Goal: Task Accomplishment & Management: Manage account settings

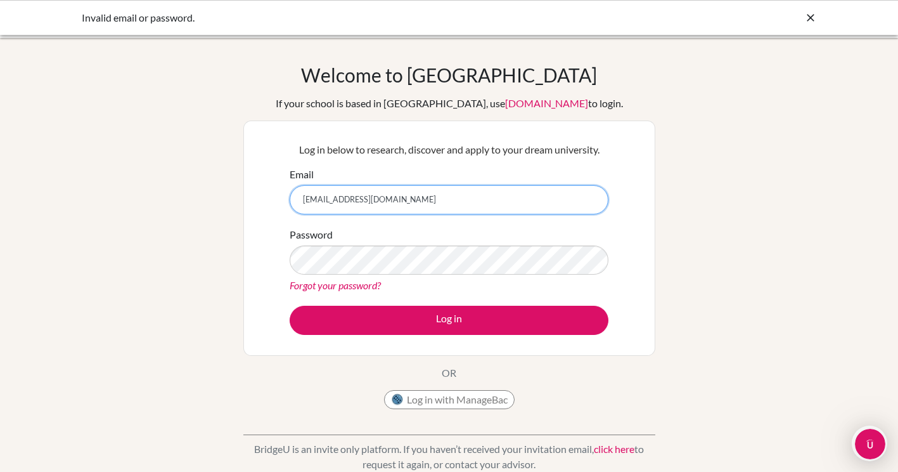
type input "[EMAIL_ADDRESS][DOMAIN_NAME]"
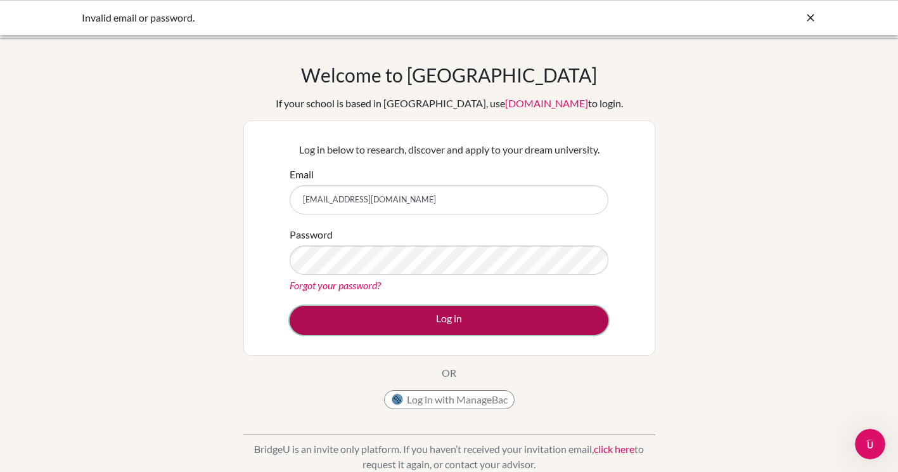
click at [526, 320] on button "Log in" at bounding box center [449, 319] width 319 height 29
click at [529, 330] on button "Log in" at bounding box center [449, 319] width 319 height 29
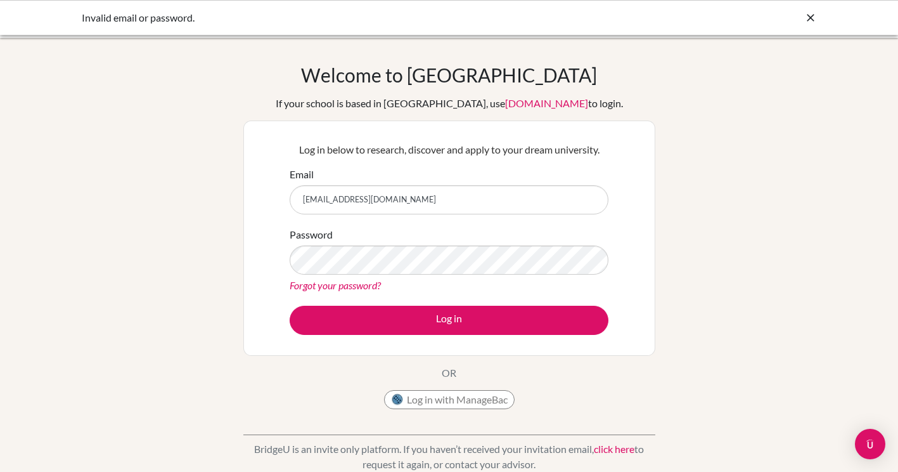
click at [333, 286] on link "Forgot your password?" at bounding box center [335, 285] width 91 height 12
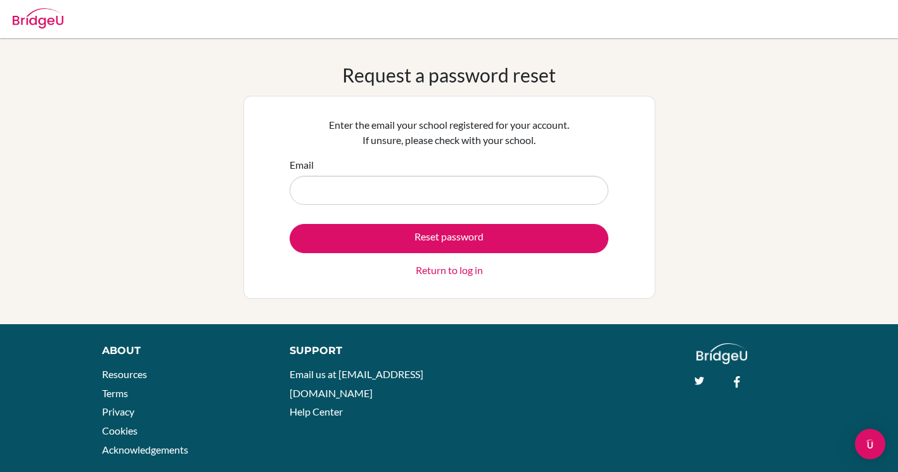
click at [346, 193] on input "Email" at bounding box center [449, 190] width 319 height 29
type input "[EMAIL_ADDRESS][DOMAIN_NAME]"
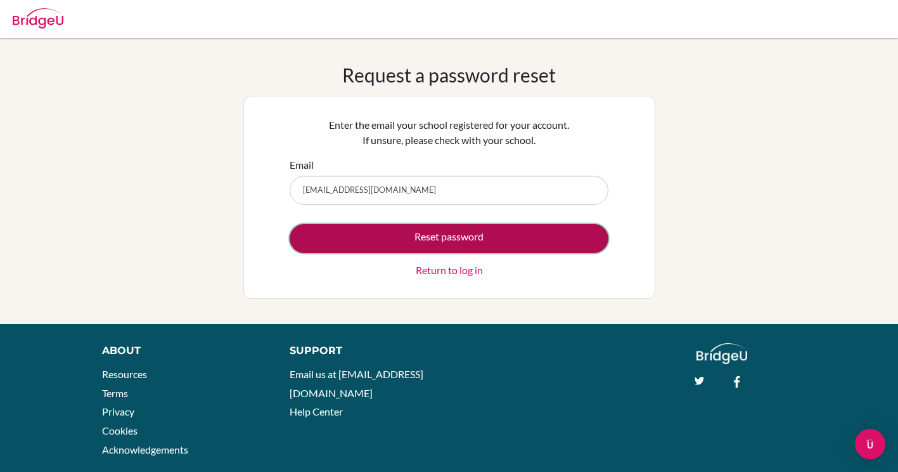
click at [389, 236] on button "Reset password" at bounding box center [449, 238] width 319 height 29
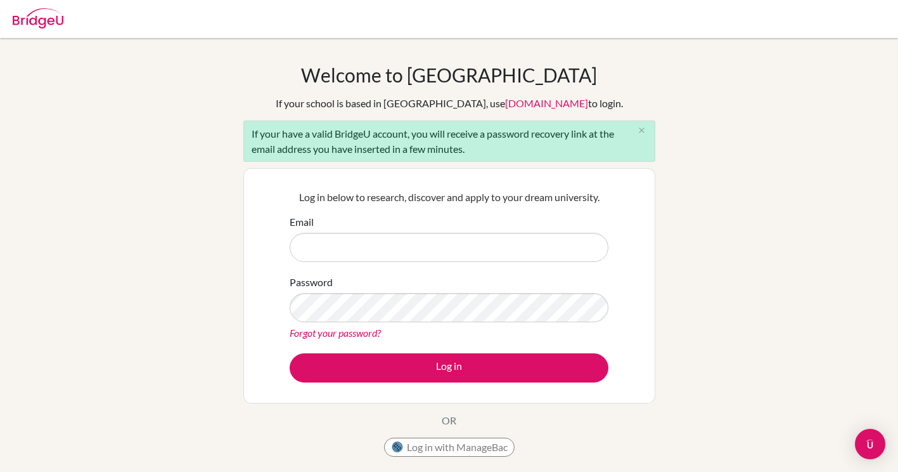
click at [375, 257] on input "Email" at bounding box center [449, 247] width 319 height 29
type input "[EMAIL_ADDRESS][DOMAIN_NAME]"
click at [396, 449] on img at bounding box center [397, 446] width 13 height 13
